Goal: Task Accomplishment & Management: Manage account settings

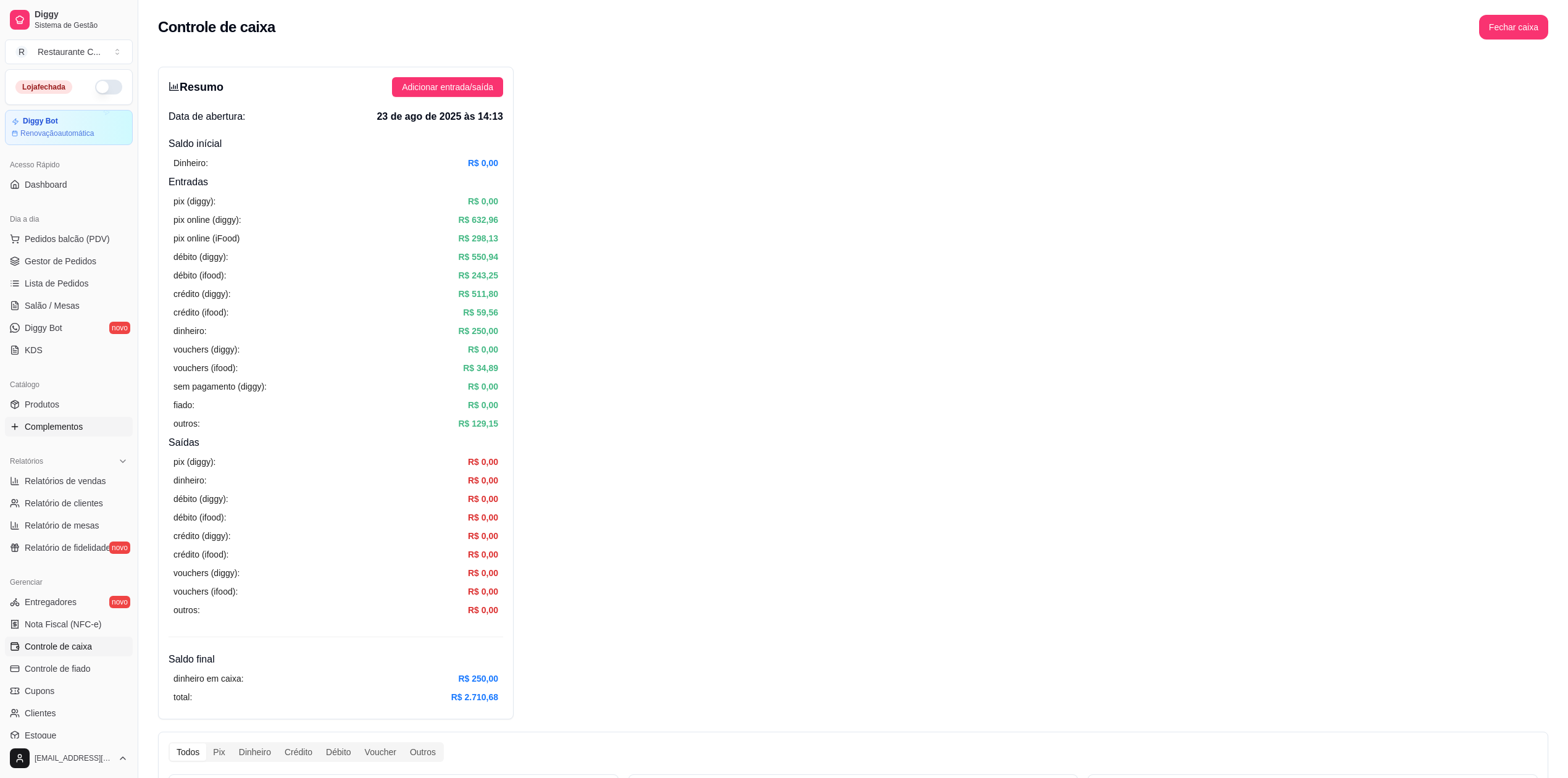
click at [74, 426] on span "Complementos" at bounding box center [54, 427] width 58 height 13
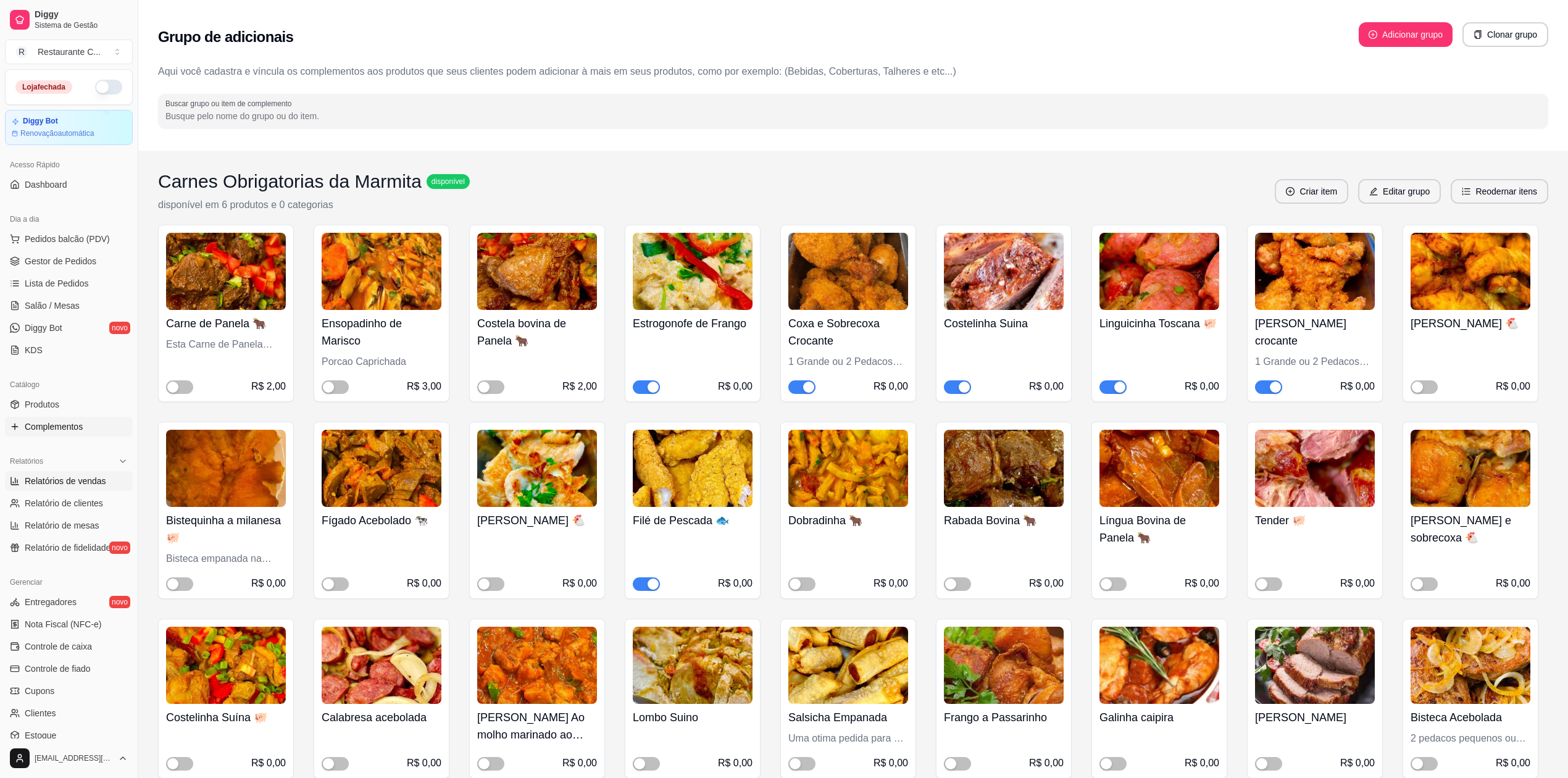
click at [85, 481] on span "Relatórios de vendas" at bounding box center [65, 481] width 82 height 13
select select "ALL"
select select "0"
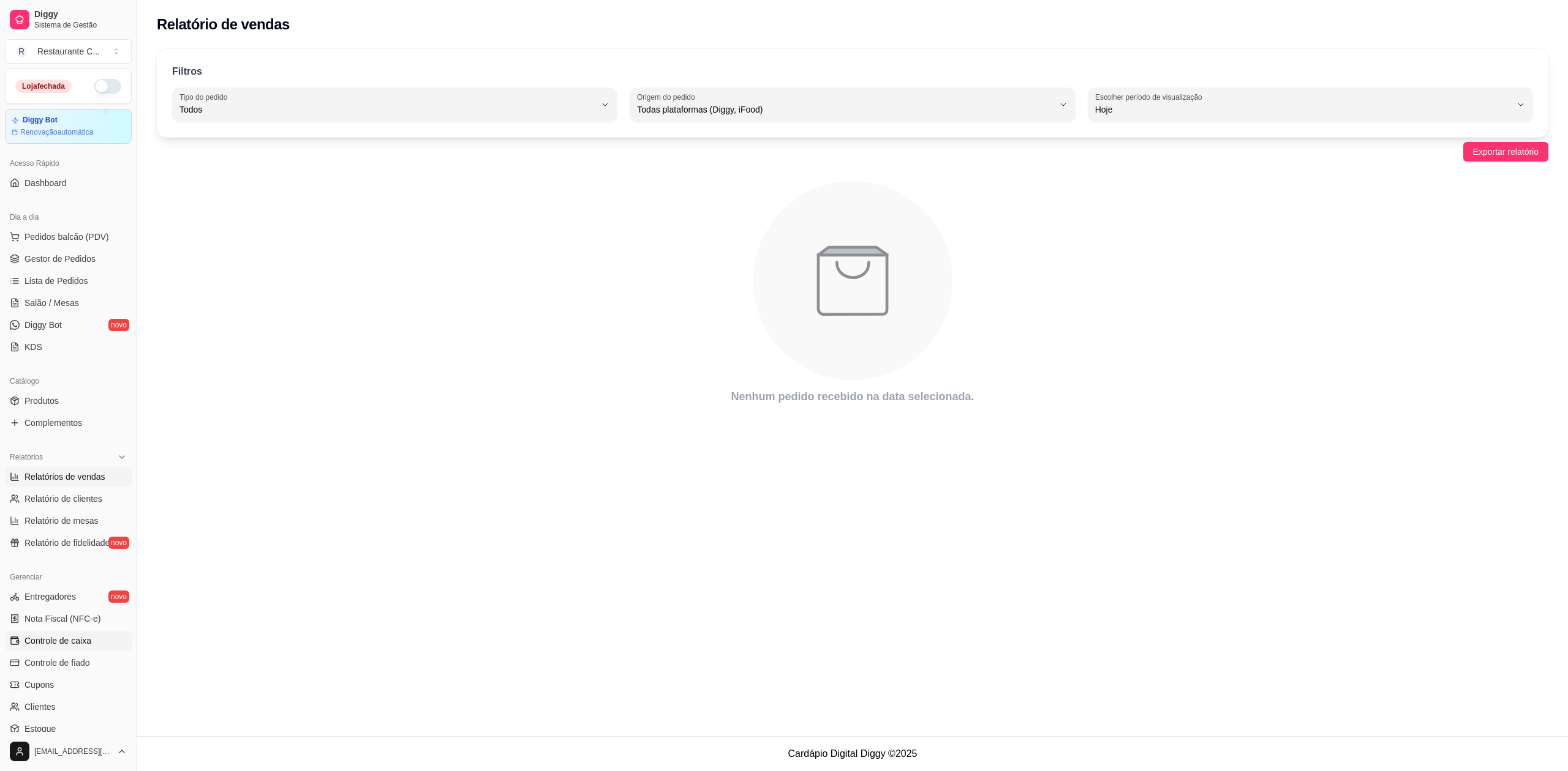
click at [83, 640] on span "Controle de caixa" at bounding box center [58, 641] width 66 height 13
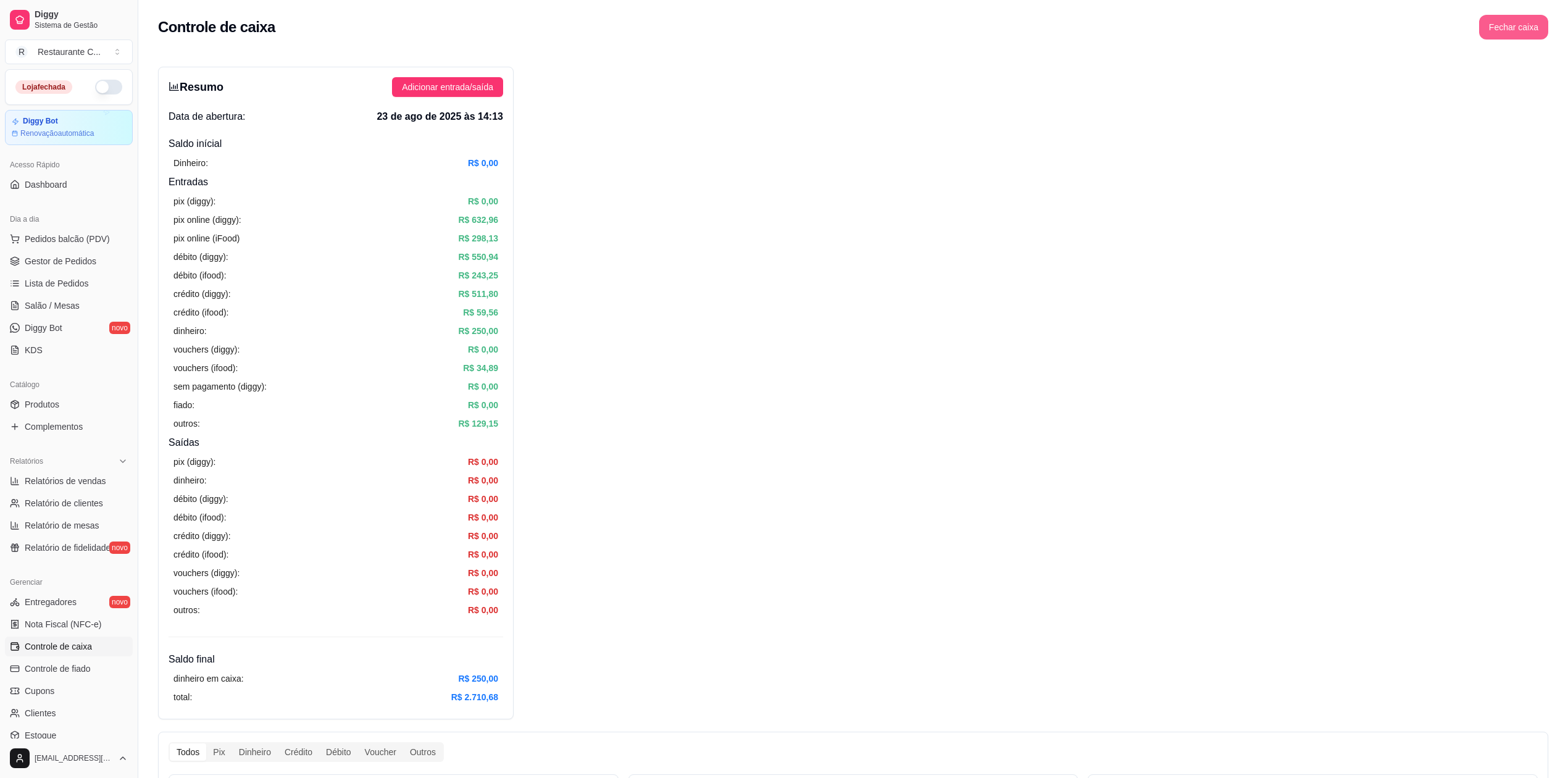
click at [1524, 20] on button "Fechar caixa" at bounding box center [1514, 27] width 69 height 25
click at [1555, 103] on span "Sim" at bounding box center [1548, 109] width 15 height 13
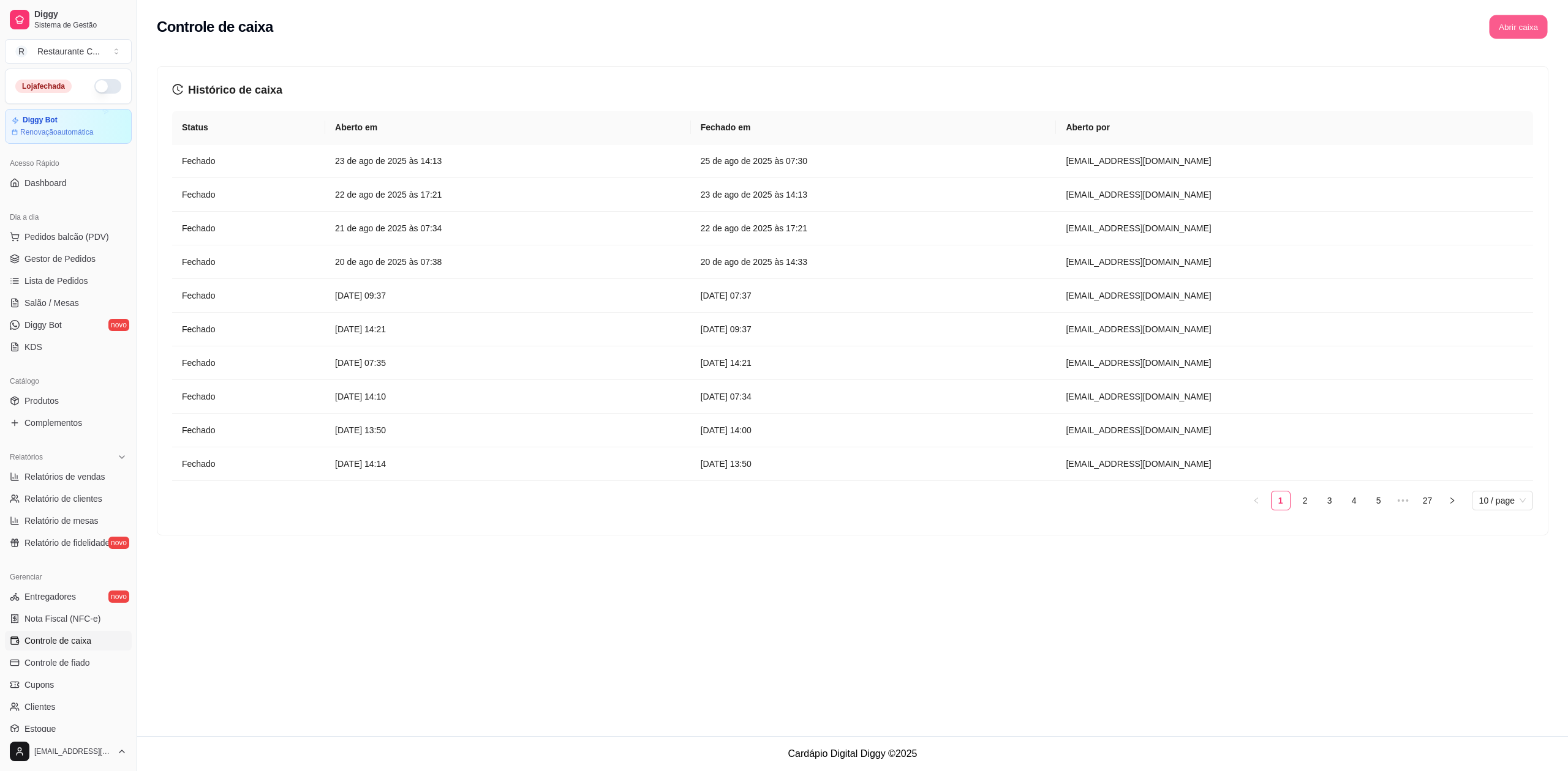
click at [1493, 29] on button "Abrir caixa" at bounding box center [1518, 27] width 58 height 24
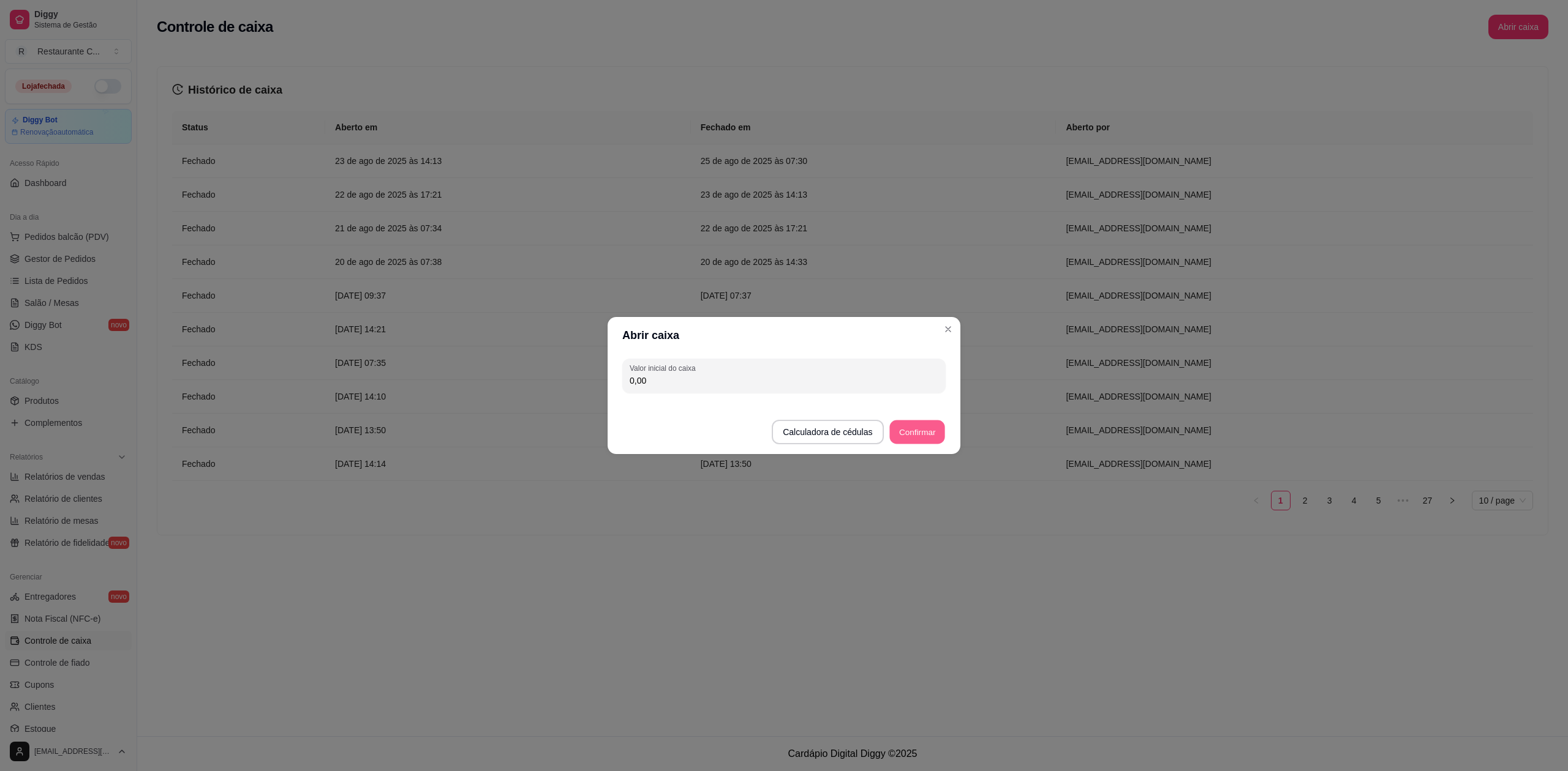
click at [900, 434] on button "Confirmar" at bounding box center [917, 433] width 56 height 24
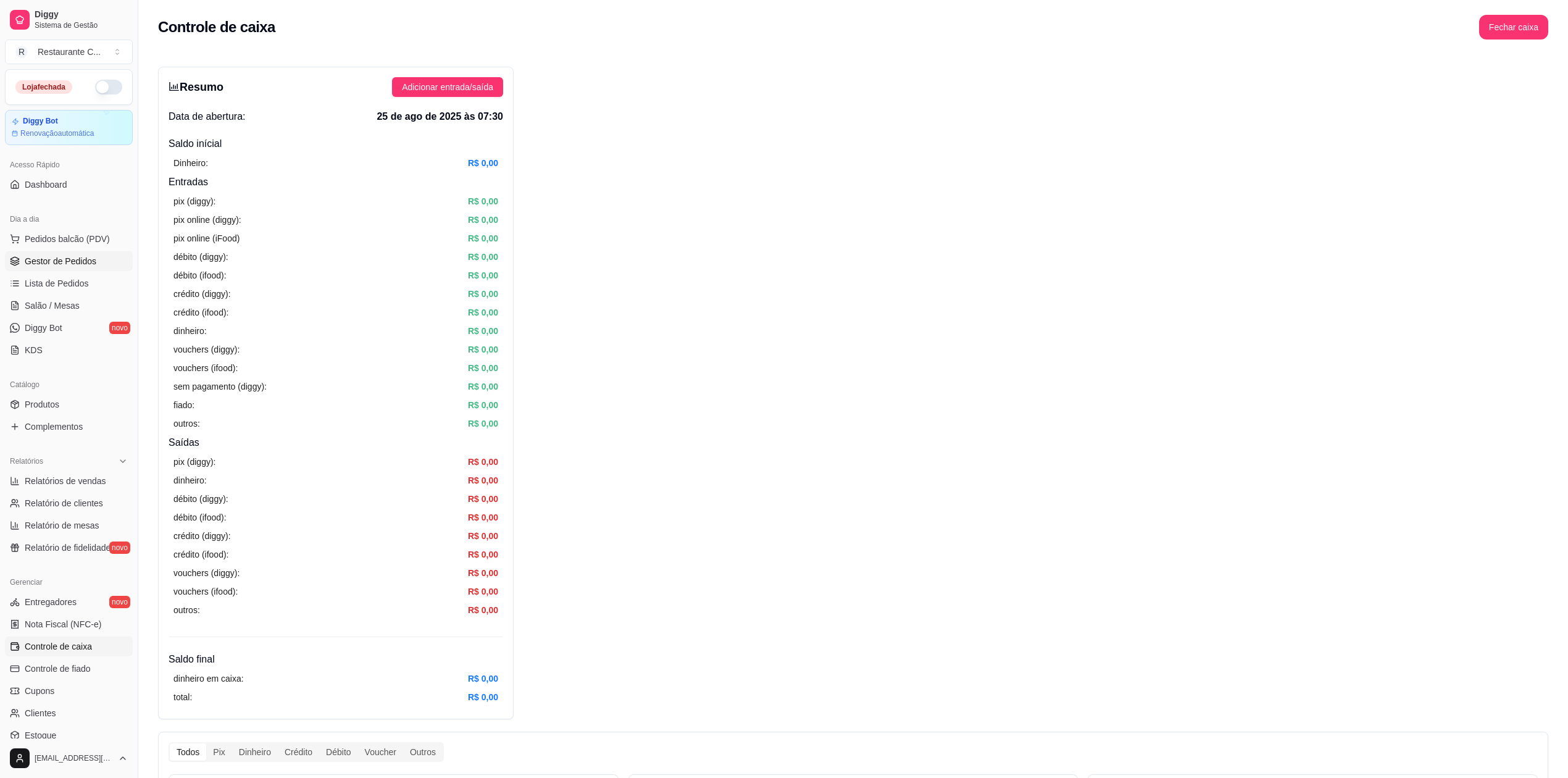
click at [77, 262] on span "Gestor de Pedidos" at bounding box center [60, 261] width 71 height 13
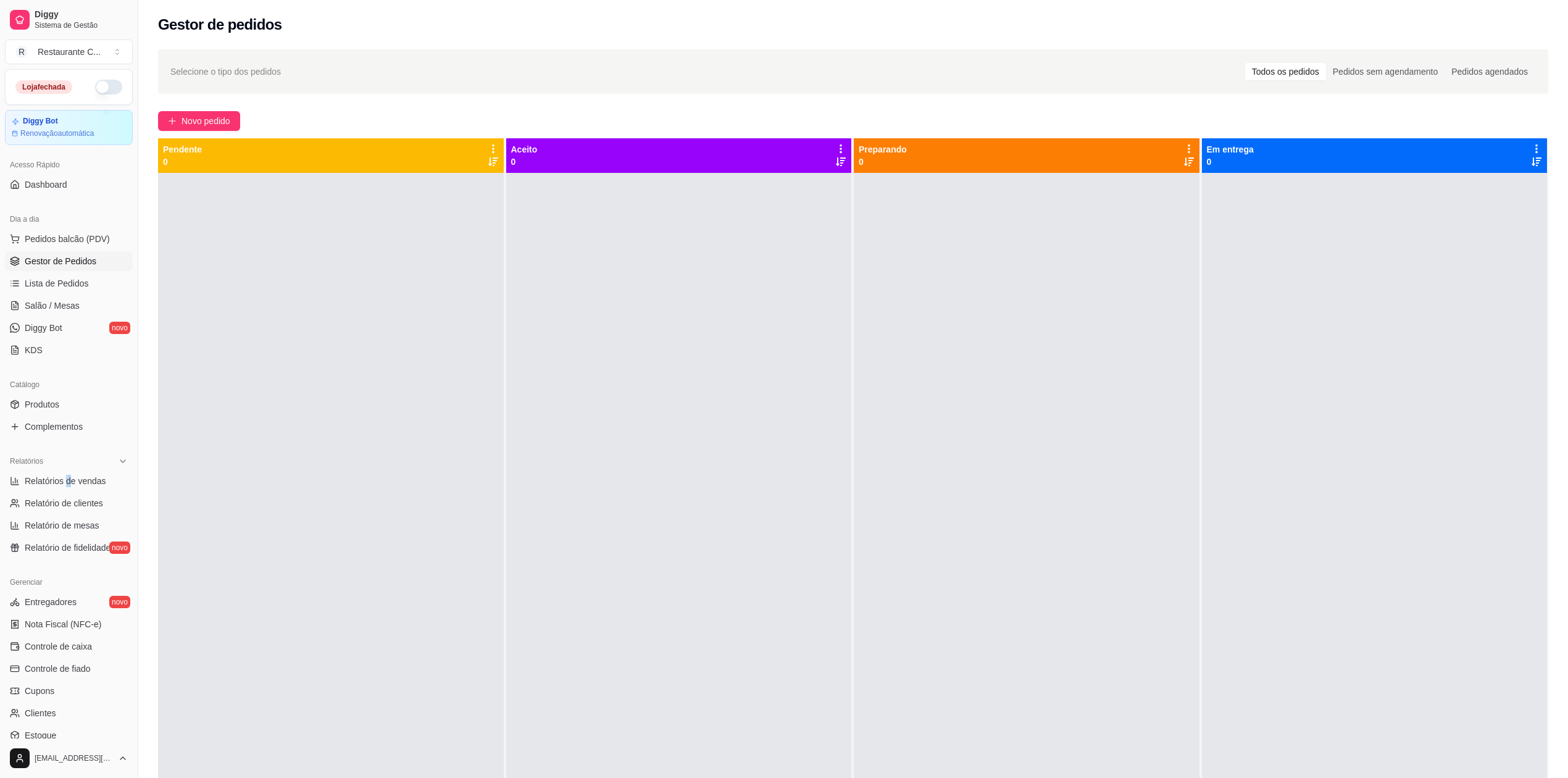
click at [67, 492] on ul "Relatórios de vendas Relatório de clientes Relatório de mesas Relatório de fide…" at bounding box center [69, 514] width 128 height 87
click at [73, 480] on span "Relatórios de vendas" at bounding box center [65, 481] width 82 height 13
select select "ALL"
select select "0"
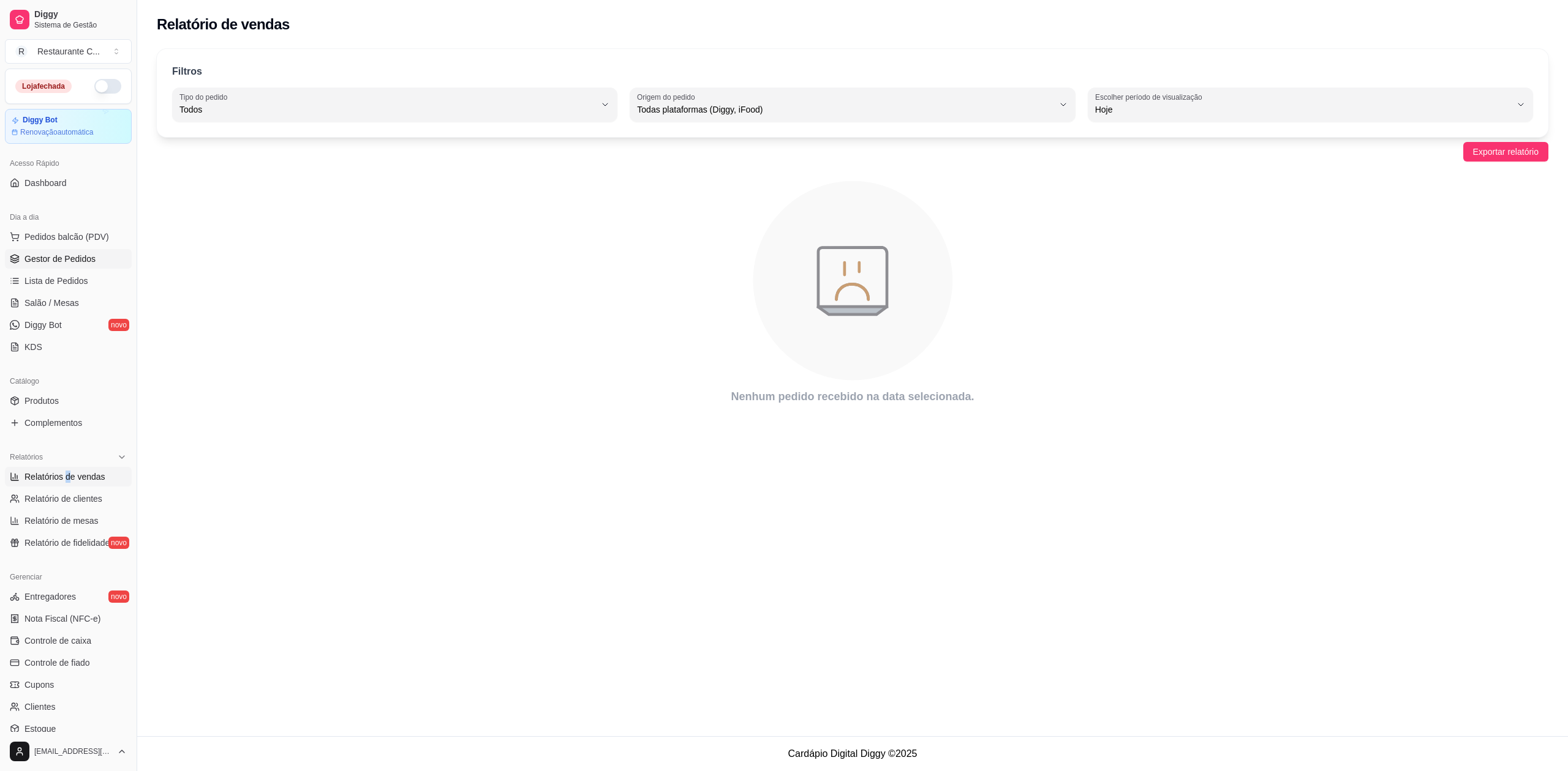
click at [71, 255] on span "Gestor de Pedidos" at bounding box center [60, 259] width 71 height 13
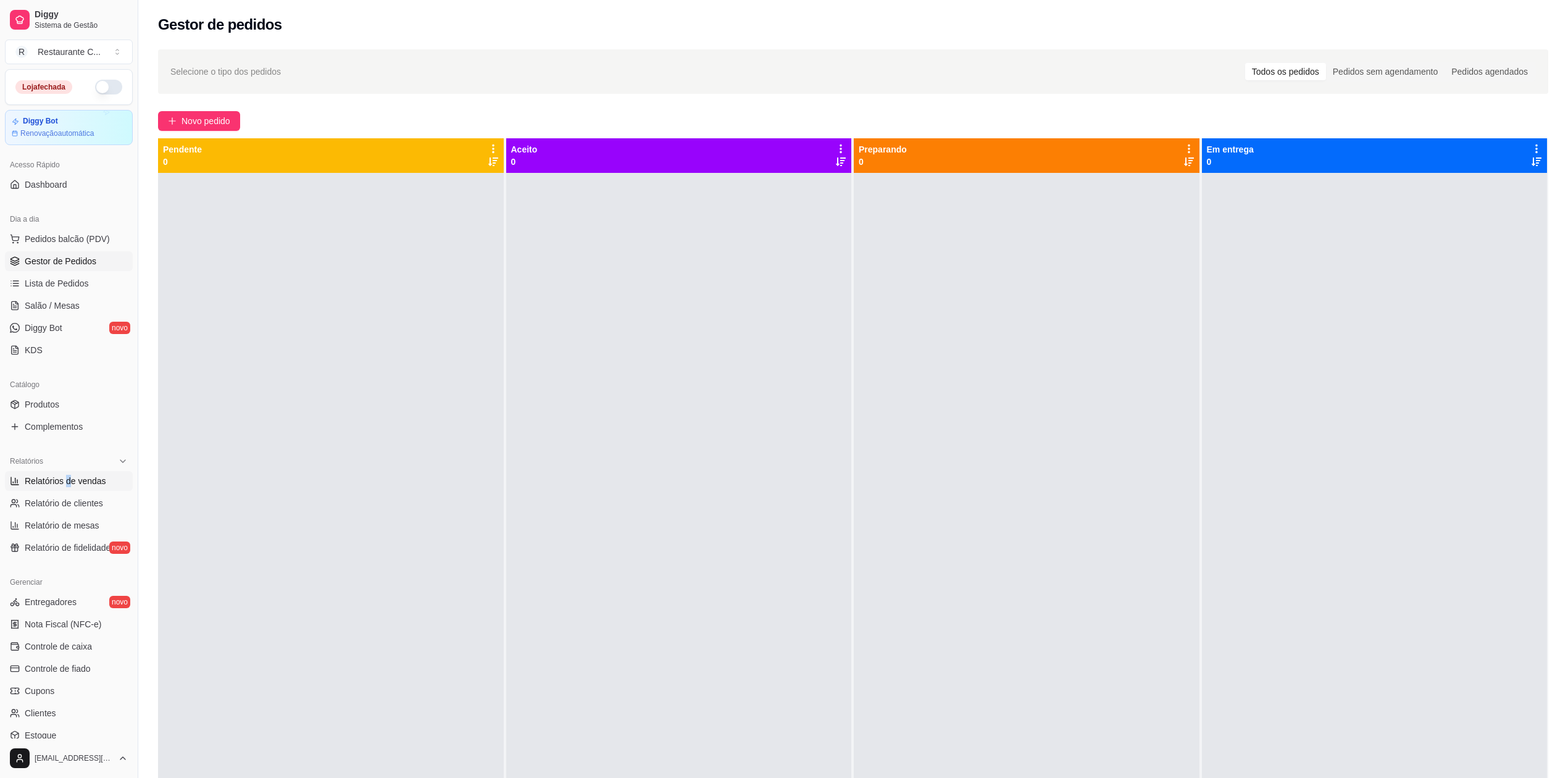
click at [85, 478] on span "Relatórios de vendas" at bounding box center [65, 481] width 82 height 13
select select "ALL"
select select "0"
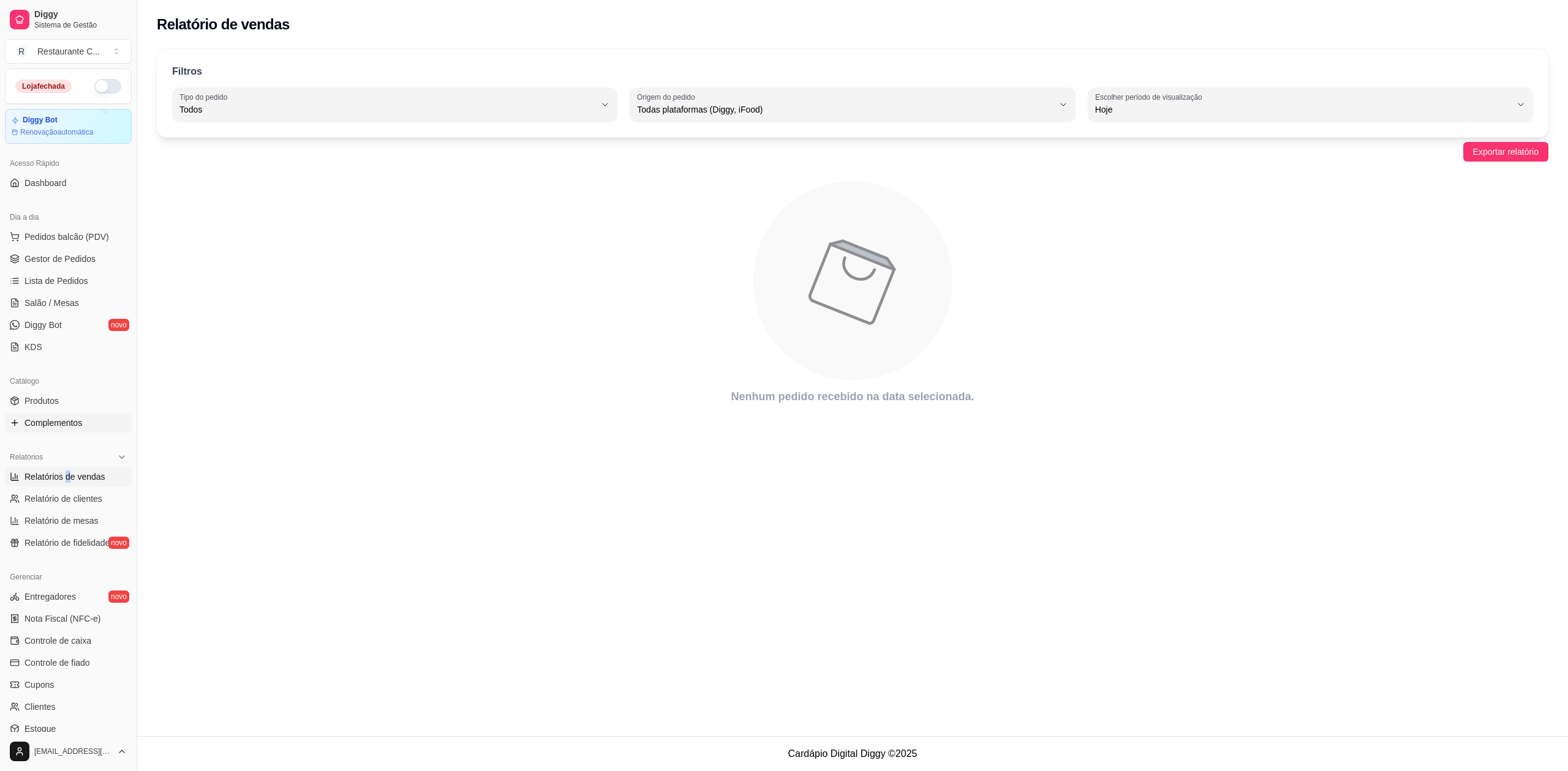
click at [65, 424] on span "Complementos" at bounding box center [53, 423] width 58 height 13
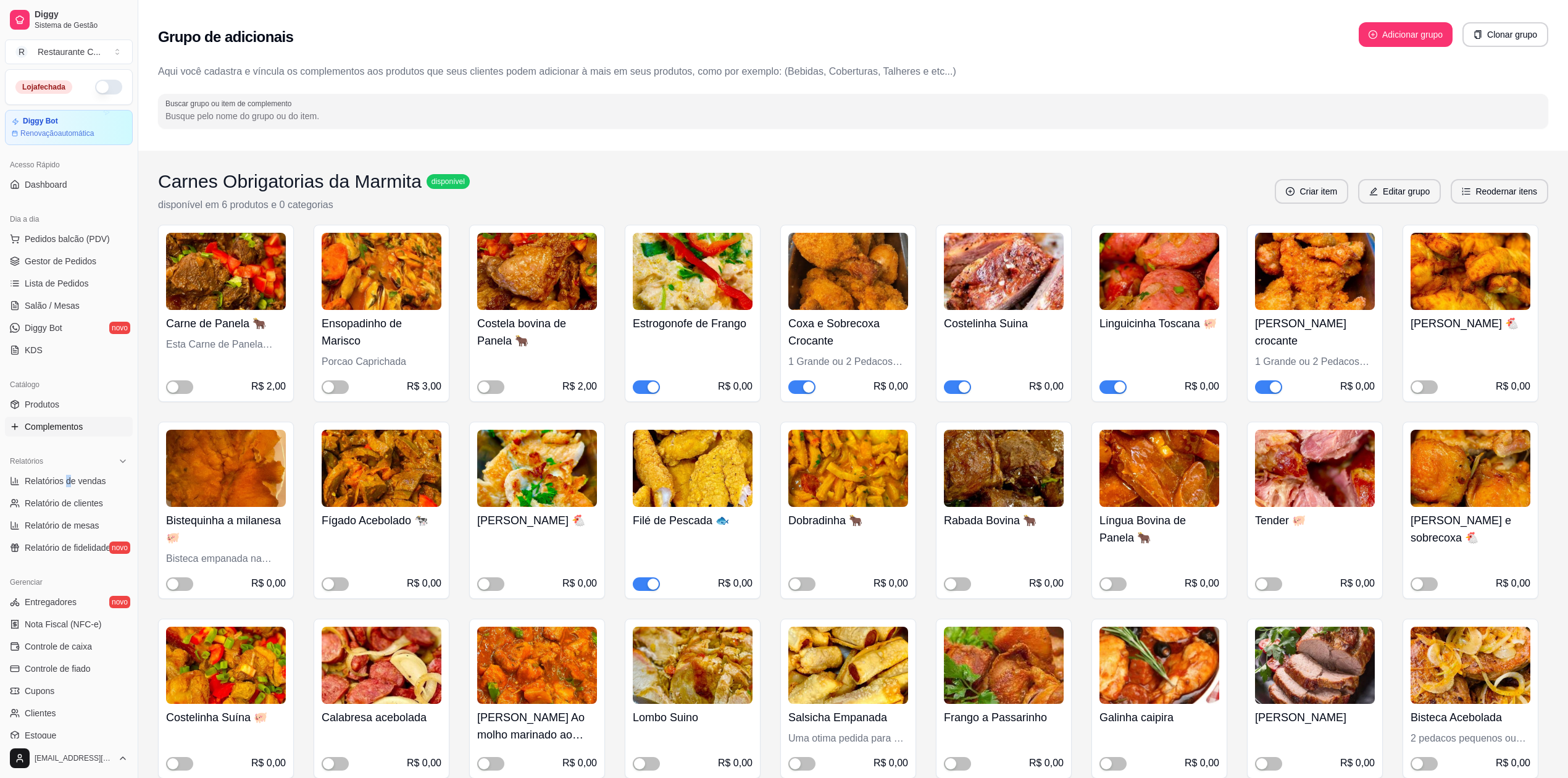
click at [649, 388] on div "button" at bounding box center [653, 387] width 11 height 11
click at [960, 381] on div "button" at bounding box center [965, 387] width 11 height 11
click at [188, 388] on span "button" at bounding box center [180, 387] width 27 height 13
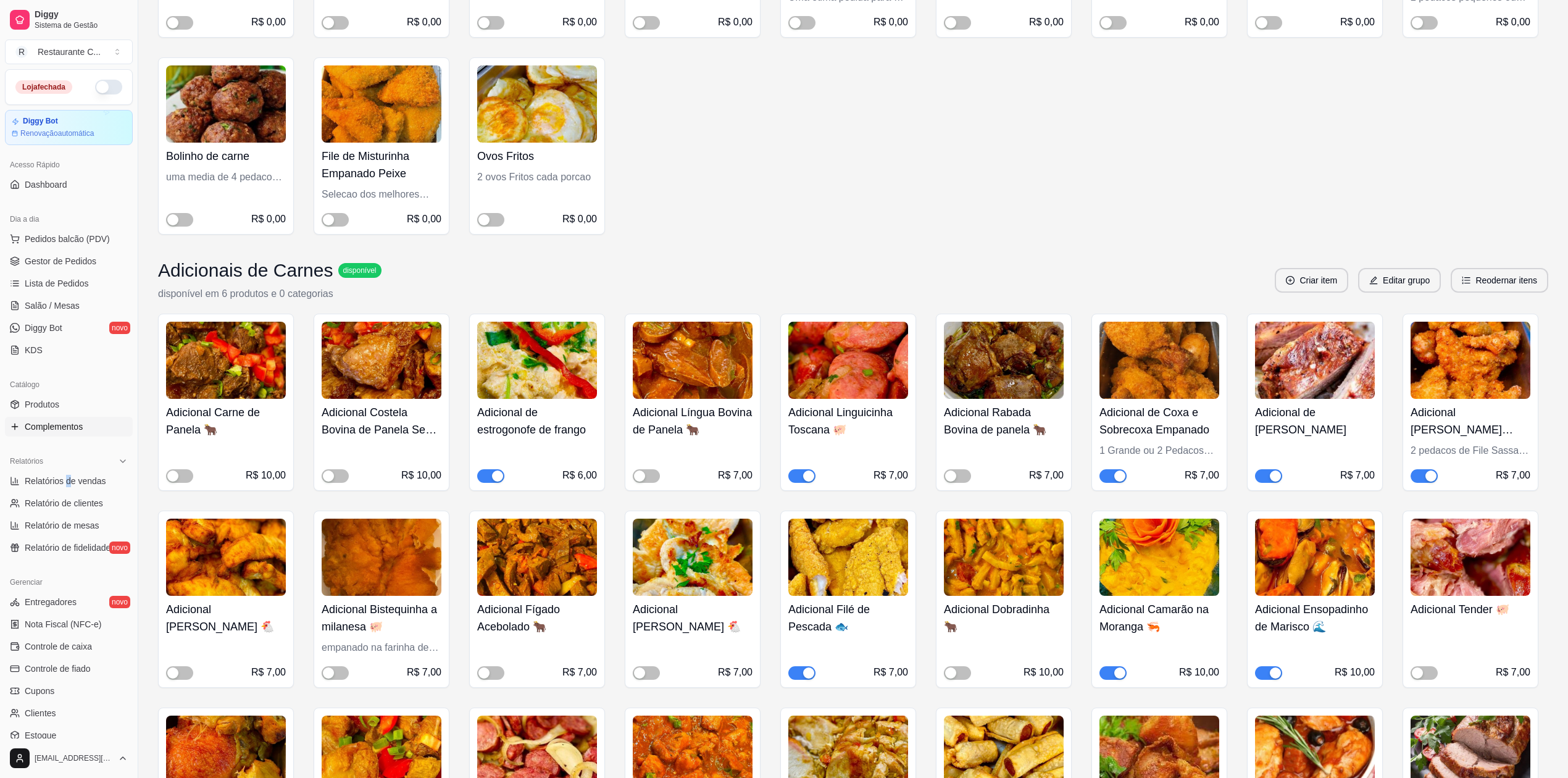
scroll to position [906, 0]
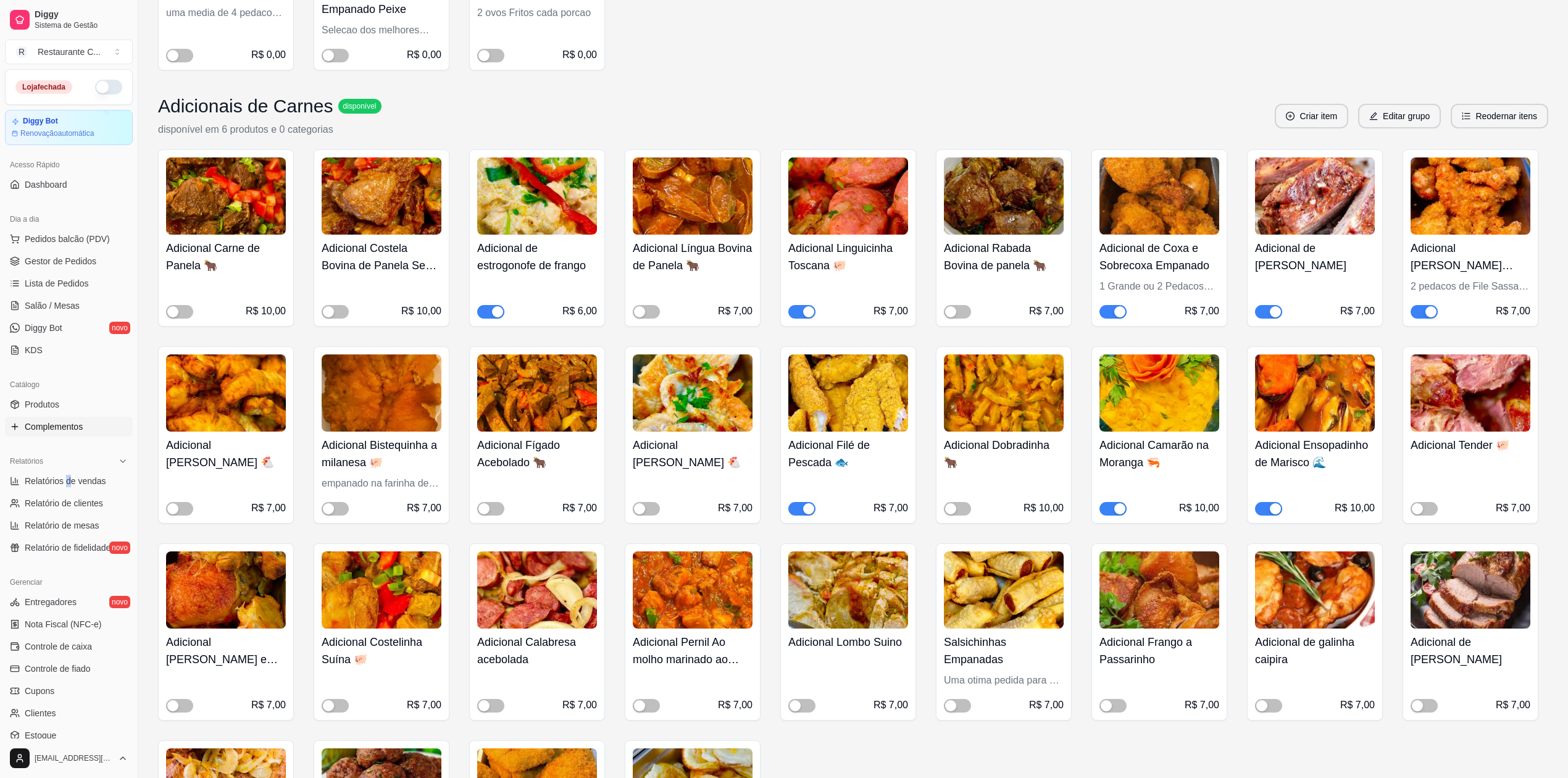
click at [487, 312] on span "button" at bounding box center [491, 311] width 27 height 13
click at [1272, 312] on div "button" at bounding box center [1276, 312] width 11 height 11
click at [1117, 507] on div "button" at bounding box center [1120, 509] width 11 height 11
click at [1271, 510] on div "button" at bounding box center [1276, 509] width 11 height 11
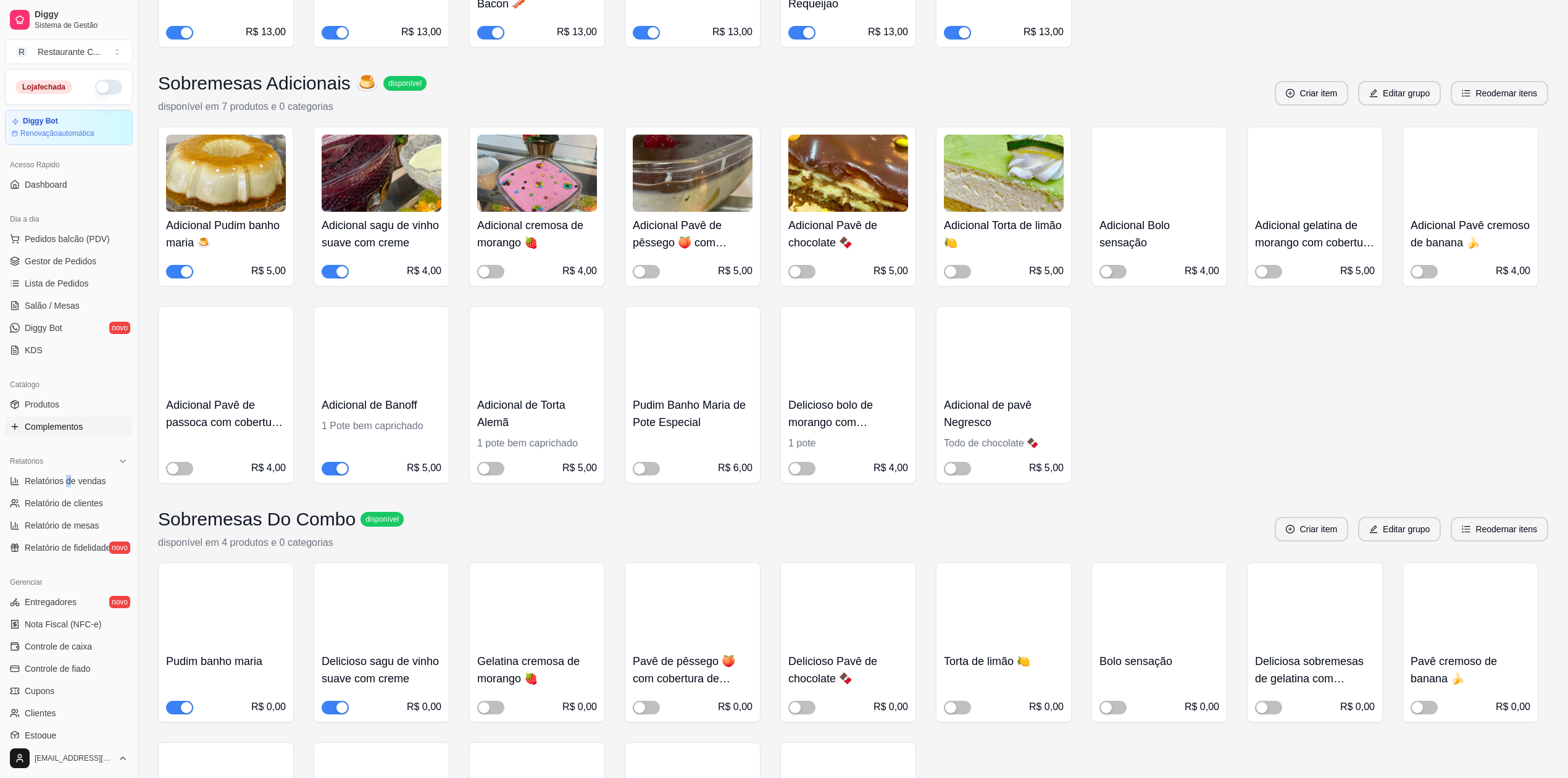
scroll to position [1977, 0]
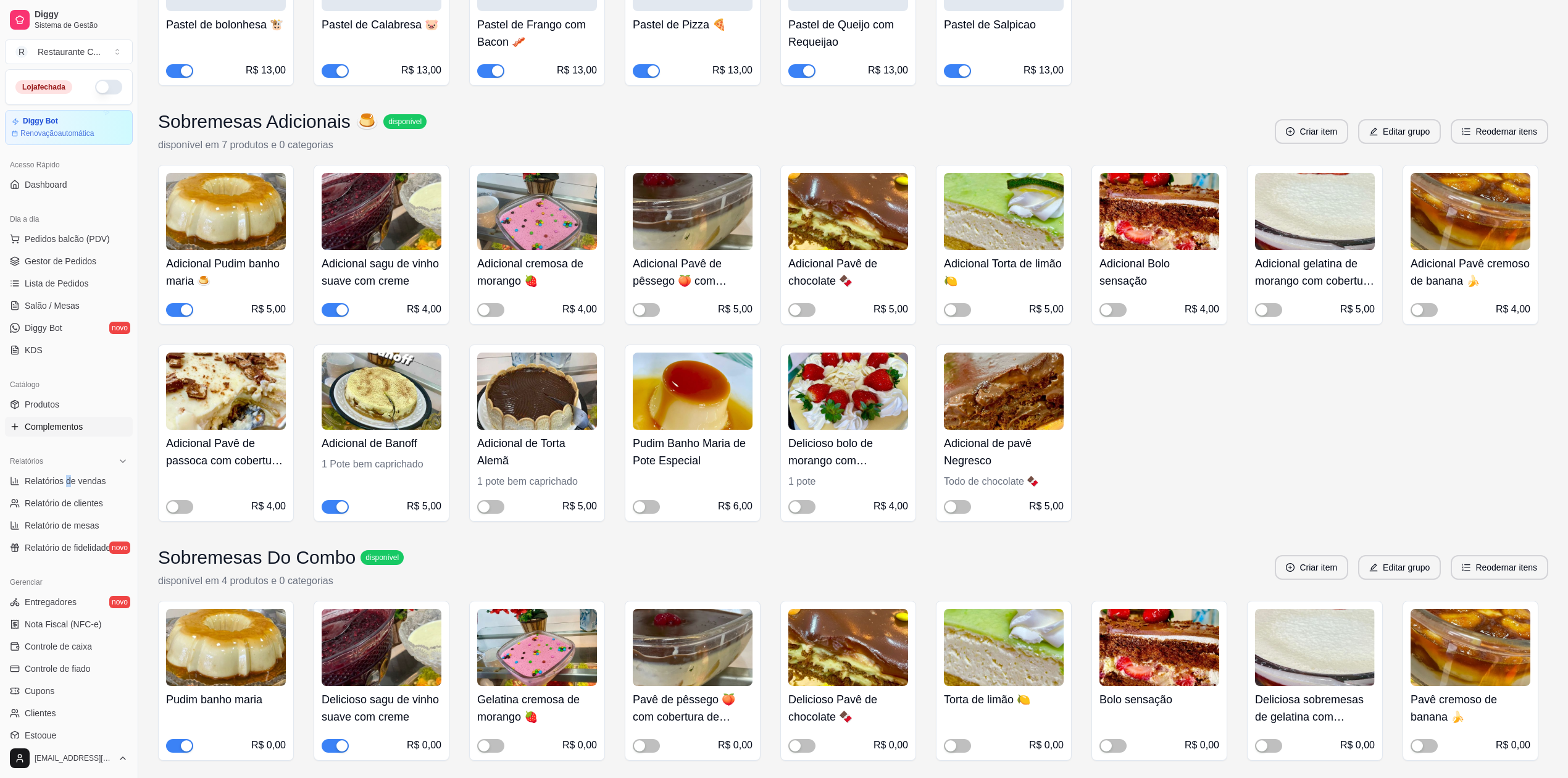
click at [338, 507] on div "button" at bounding box center [342, 507] width 11 height 11
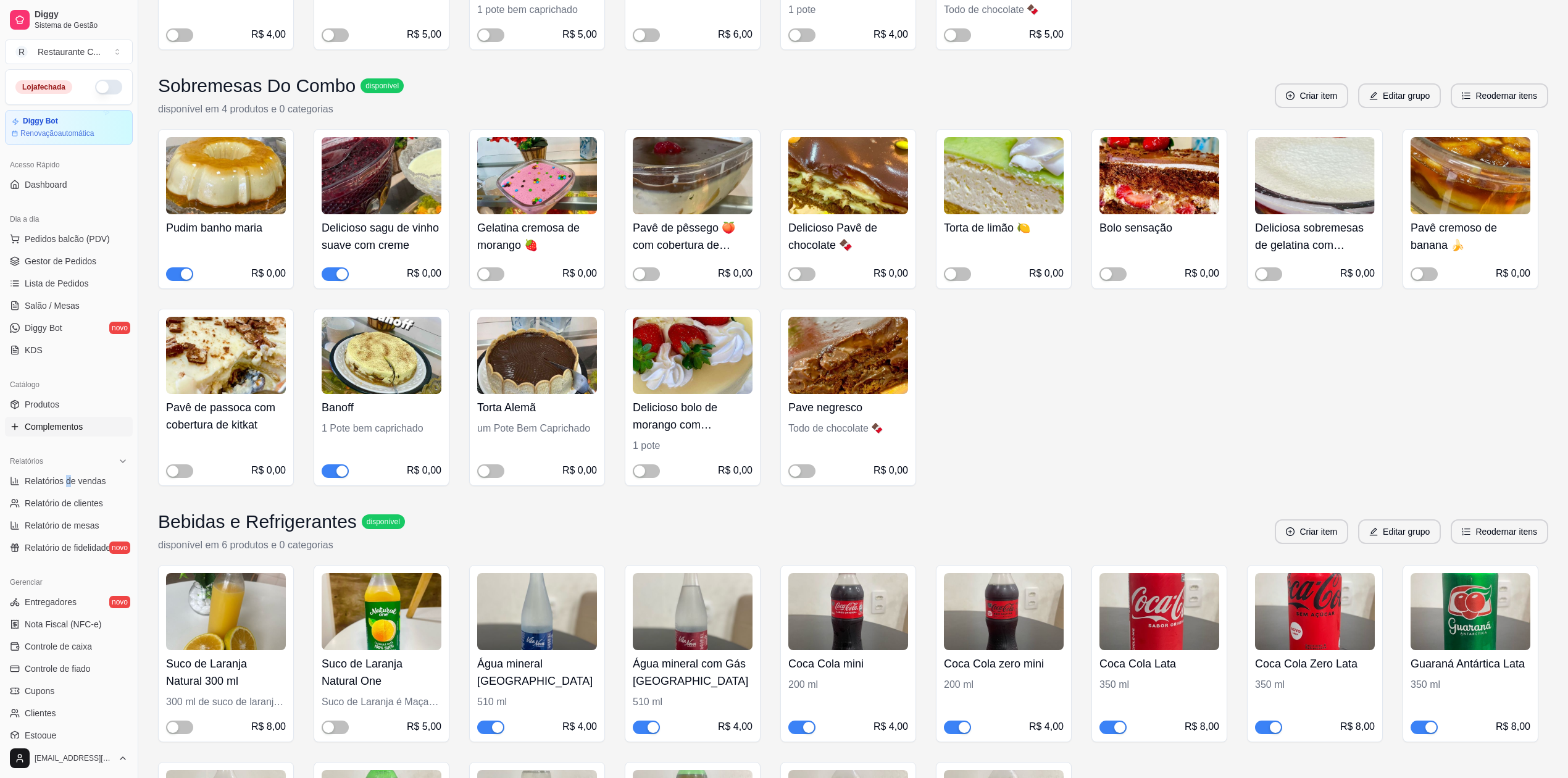
scroll to position [2471, 0]
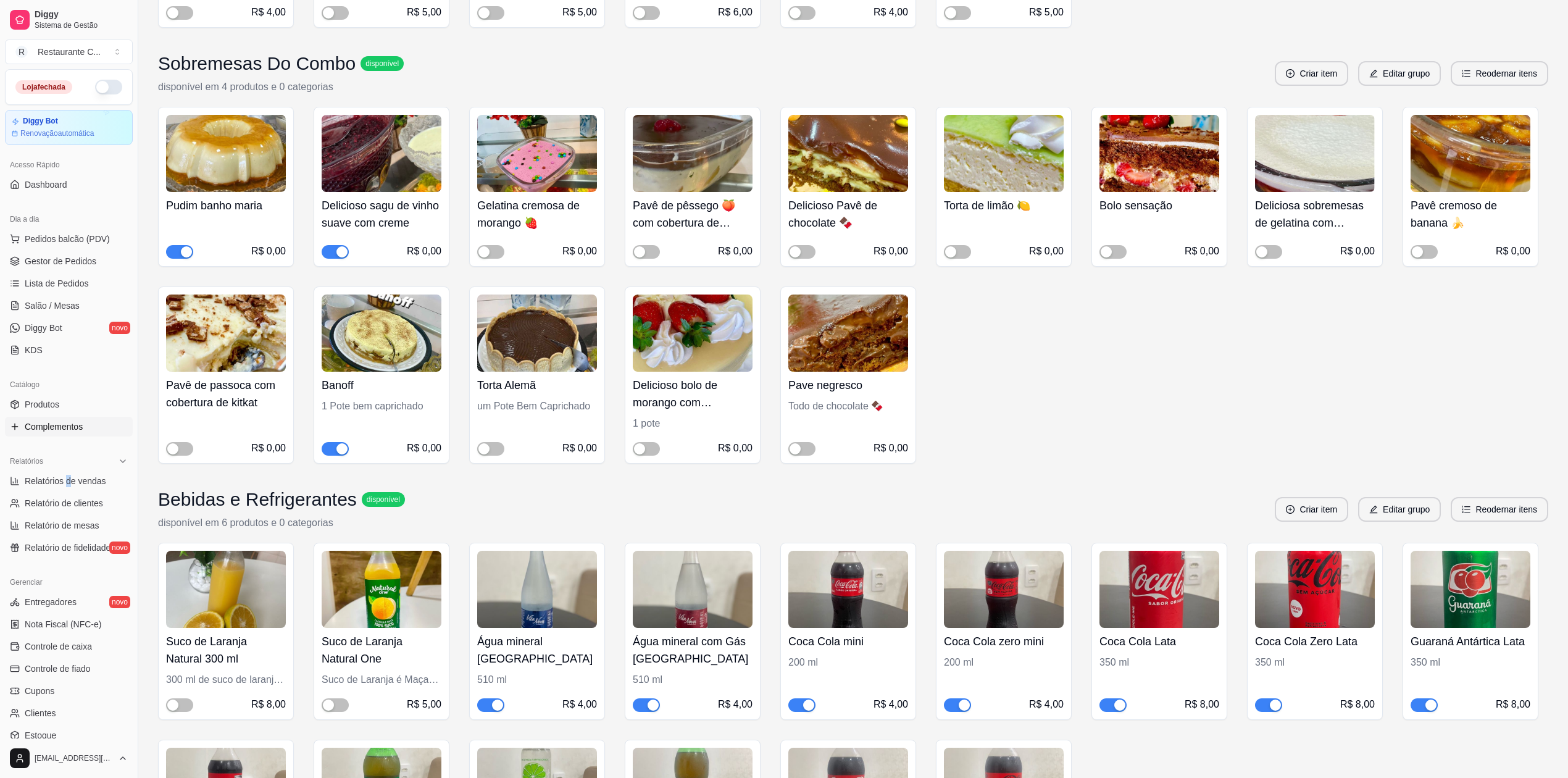
click at [331, 453] on span "button" at bounding box center [335, 448] width 27 height 13
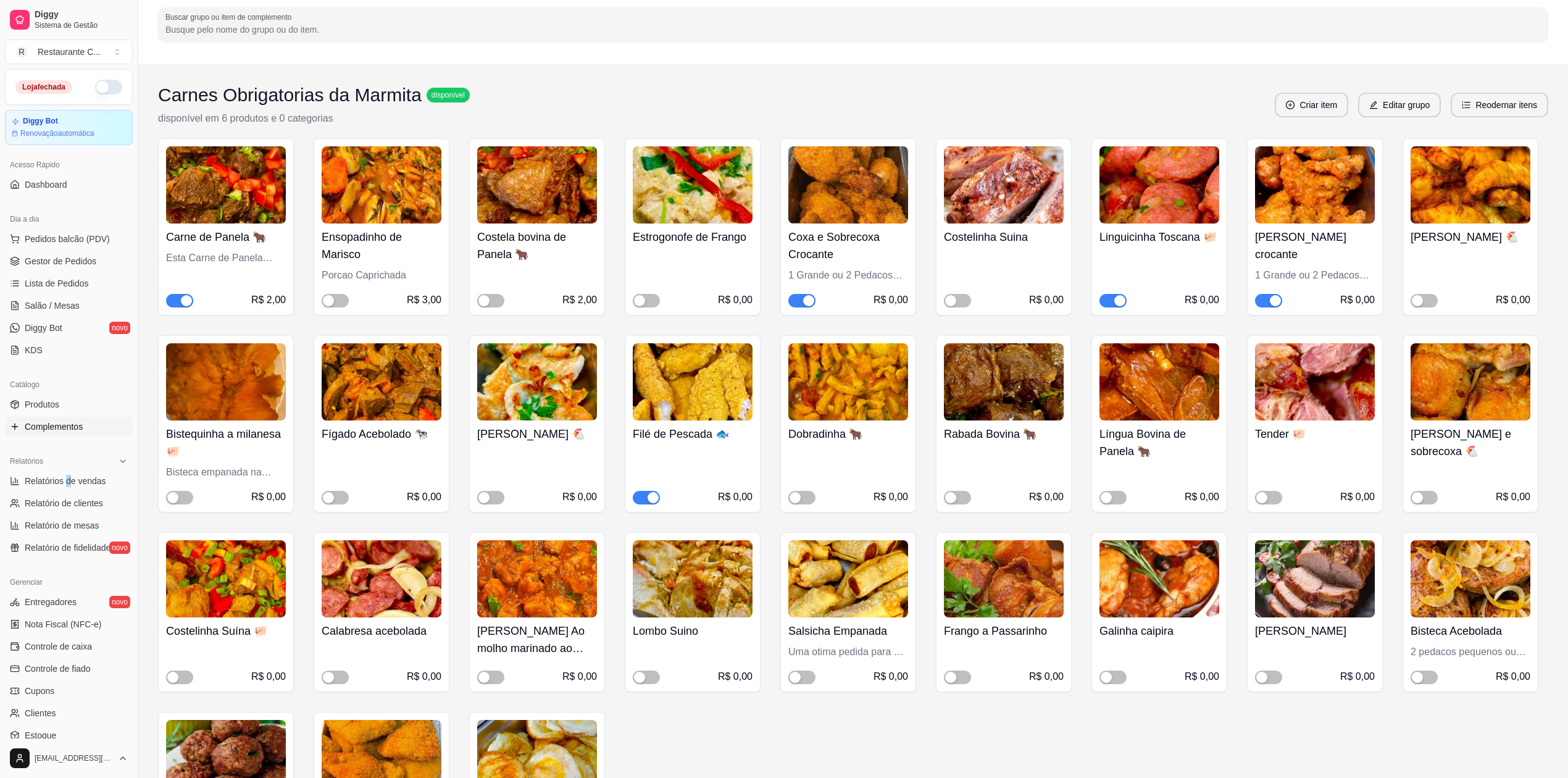
scroll to position [0, 0]
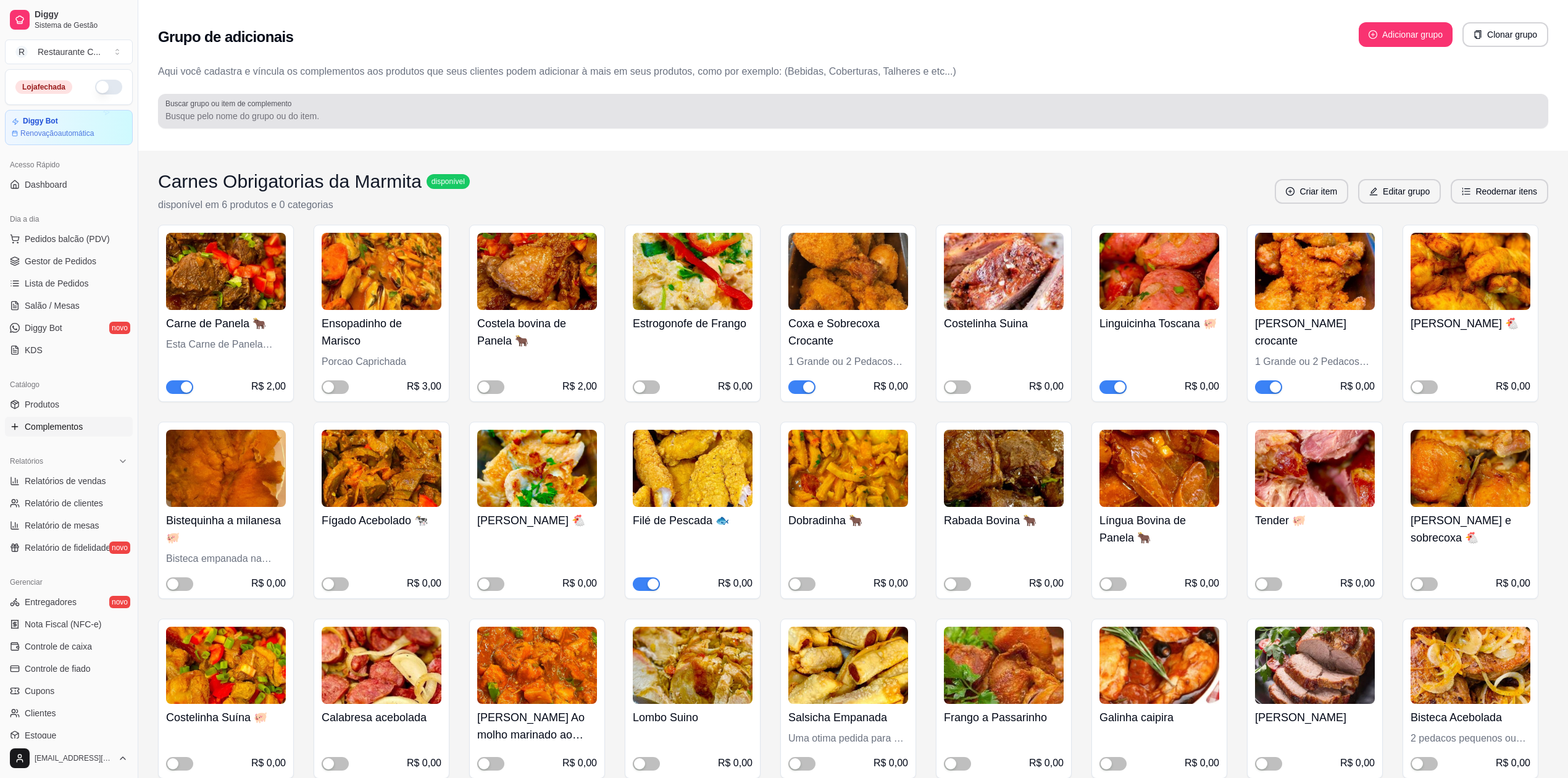
click at [1418, 125] on div "Buscar grupo ou item de complemento" at bounding box center [853, 111] width 1390 height 35
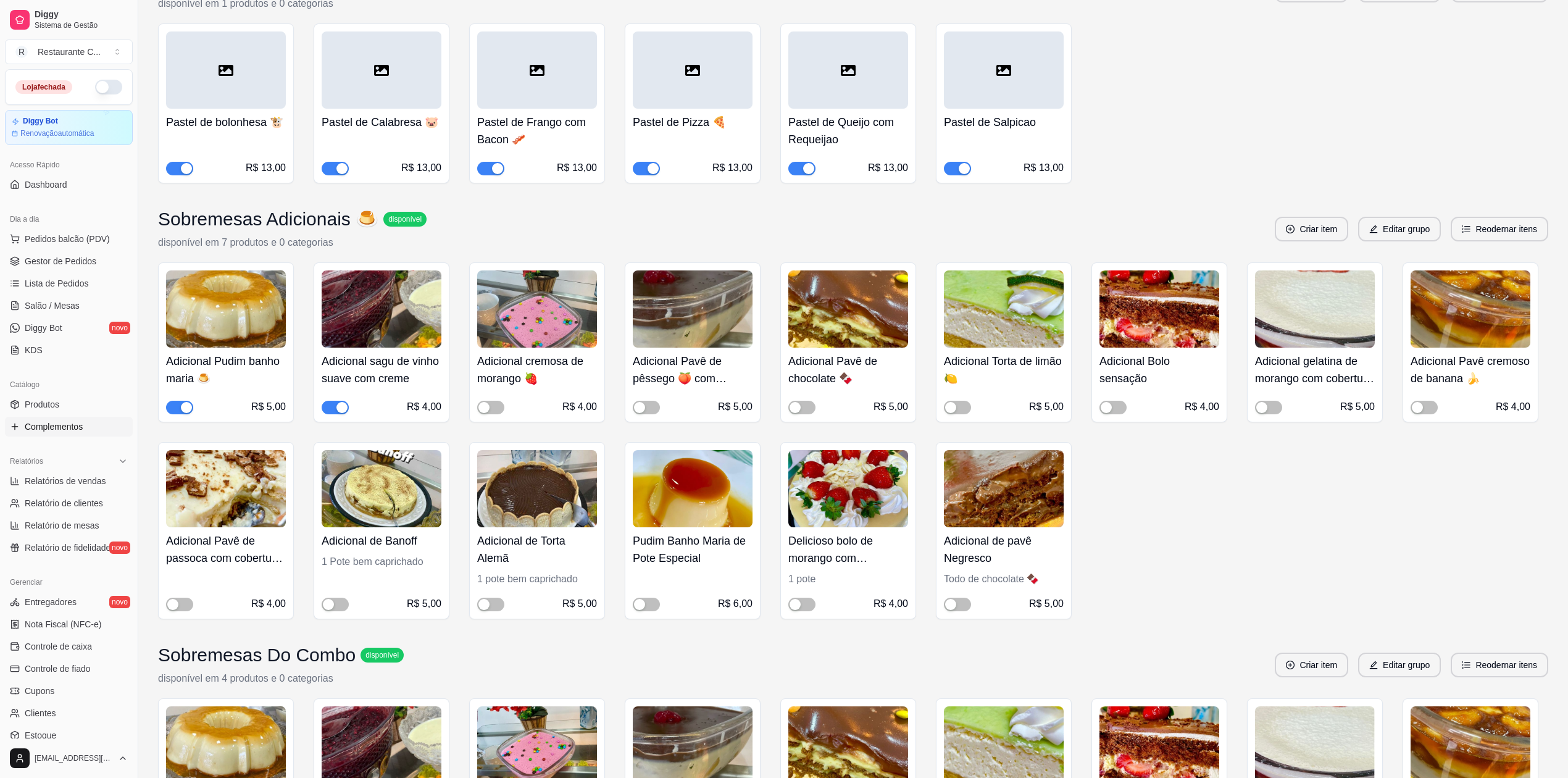
scroll to position [1894, 0]
